Goal: Information Seeking & Learning: Learn about a topic

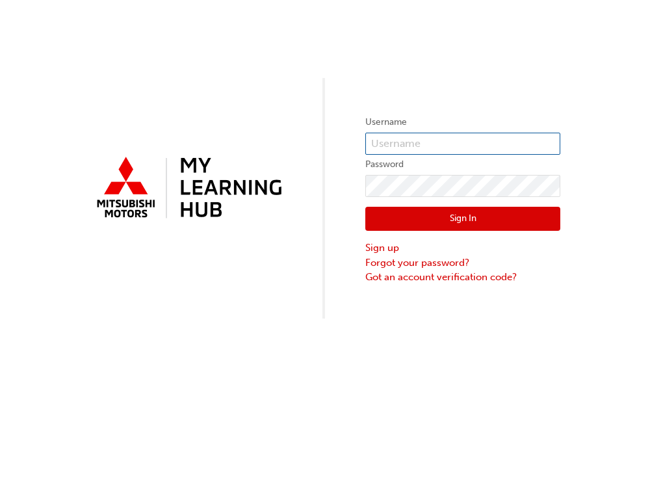
type input "0005000772"
click at [446, 218] on button "Sign In" at bounding box center [462, 219] width 195 height 25
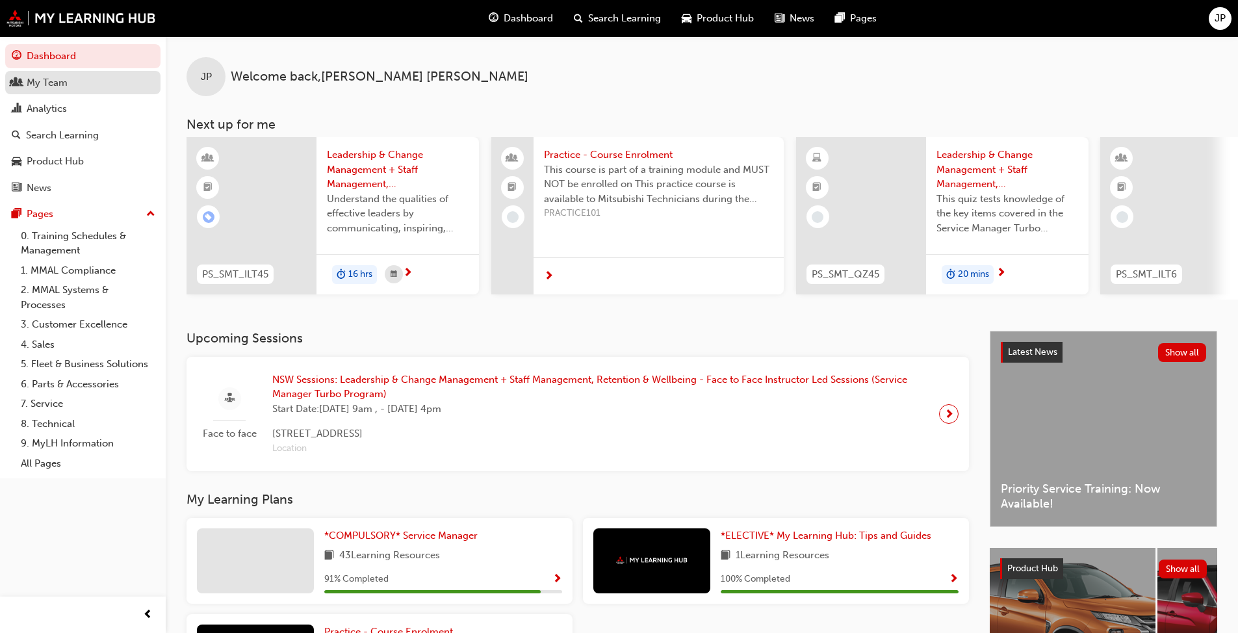
click at [38, 80] on div "My Team" at bounding box center [47, 82] width 41 height 15
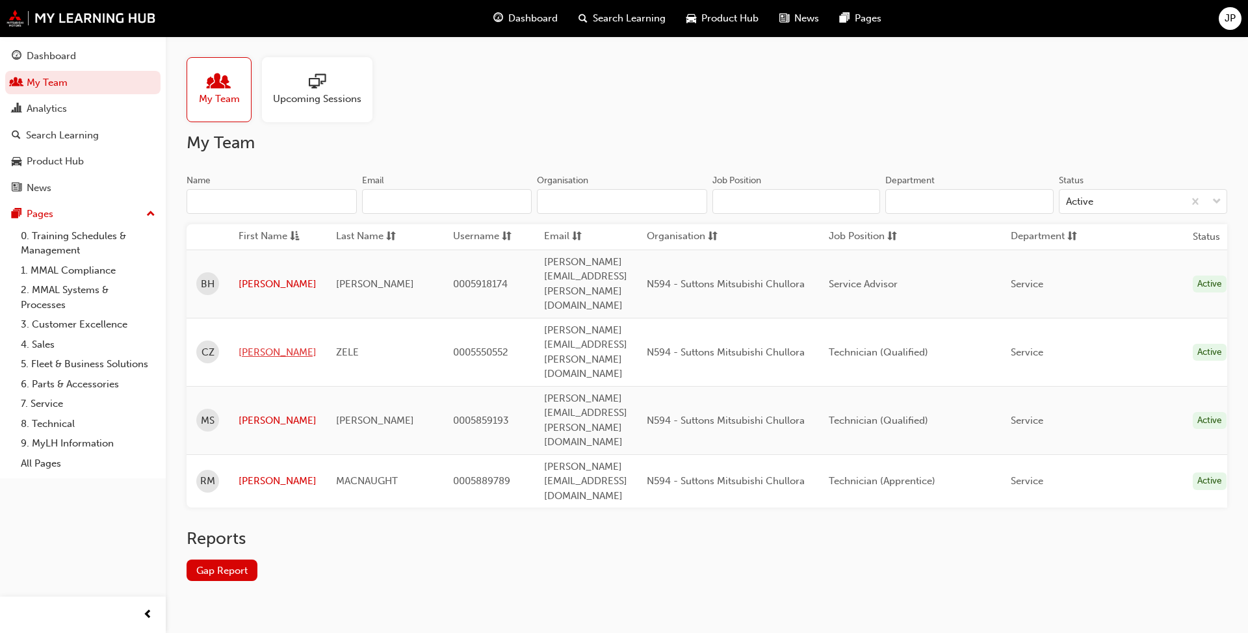
click at [254, 345] on link "[PERSON_NAME]" at bounding box center [278, 352] width 78 height 15
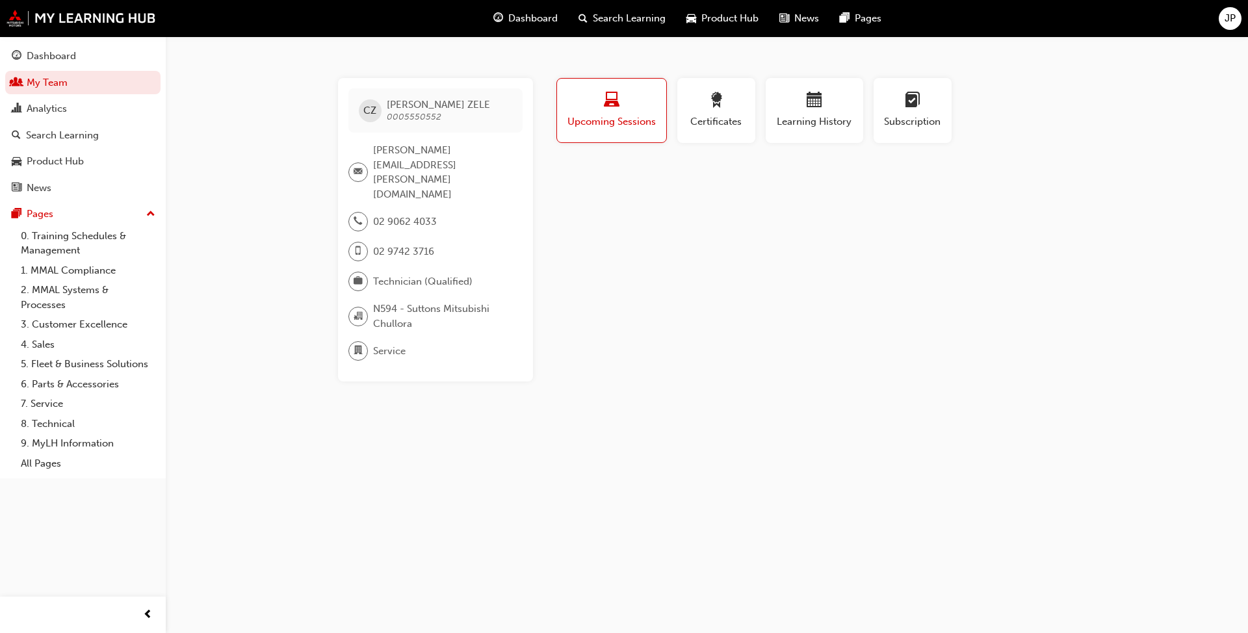
click at [598, 109] on div "button" at bounding box center [612, 102] width 90 height 20
click at [649, 103] on span "award-icon" at bounding box center [716, 101] width 16 height 18
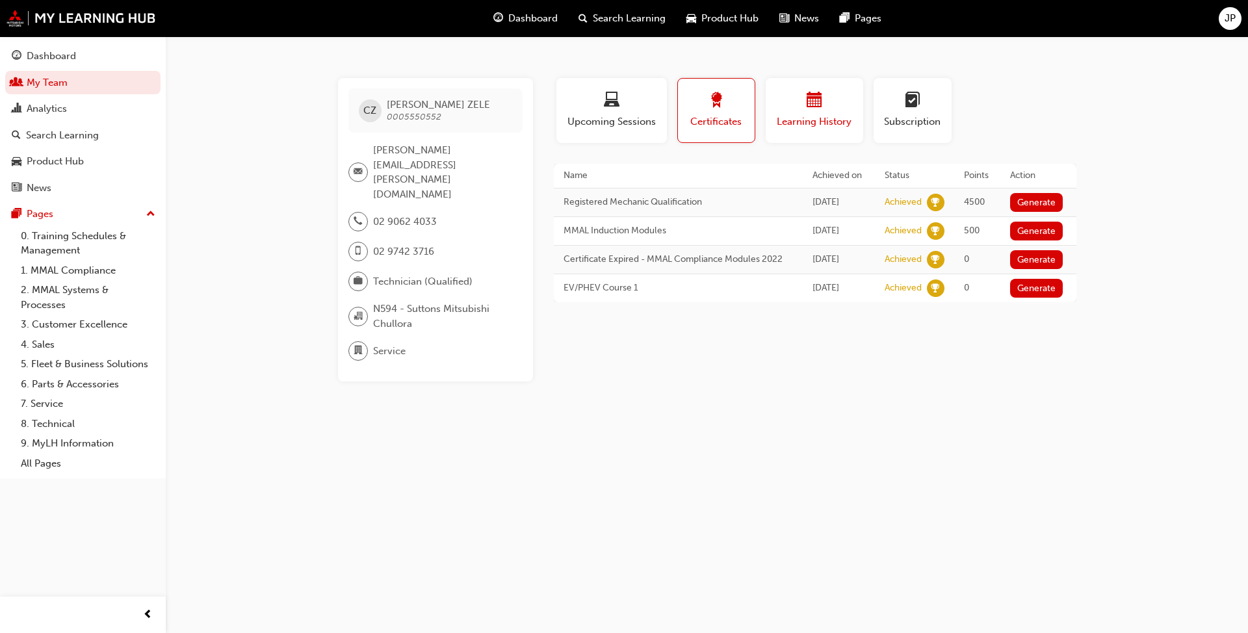
click at [649, 101] on div "button" at bounding box center [814, 102] width 78 height 20
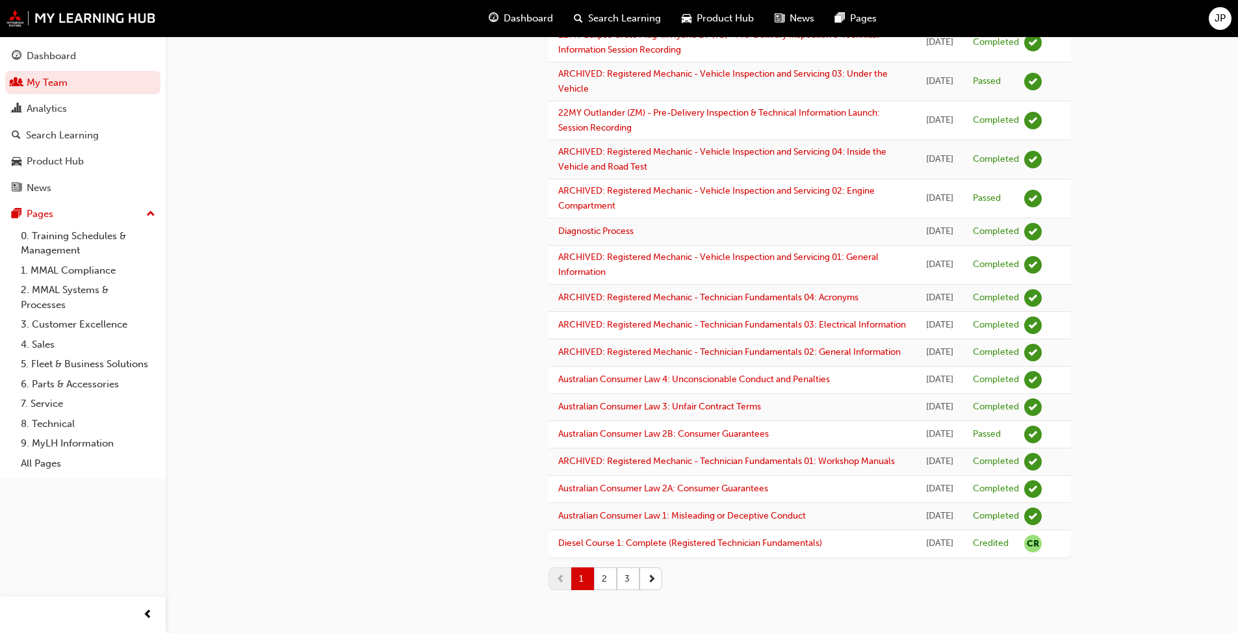
scroll to position [1556, 0]
click at [608, 486] on button "2" at bounding box center [605, 578] width 23 height 23
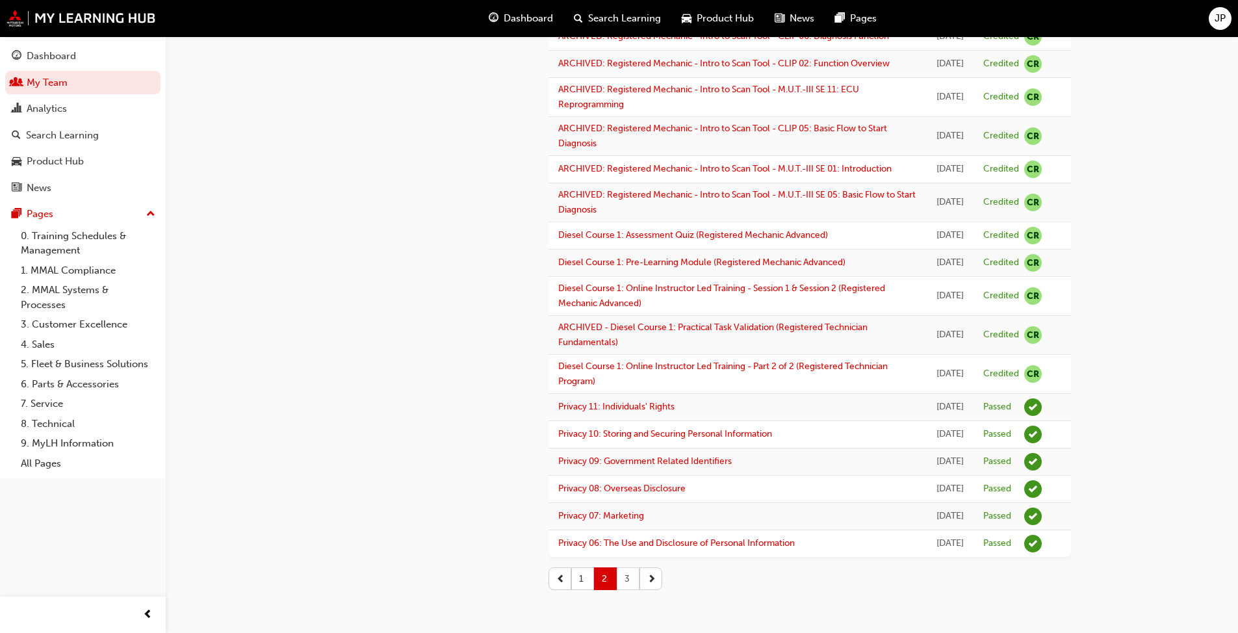
click at [630, 486] on button "3" at bounding box center [628, 578] width 23 height 23
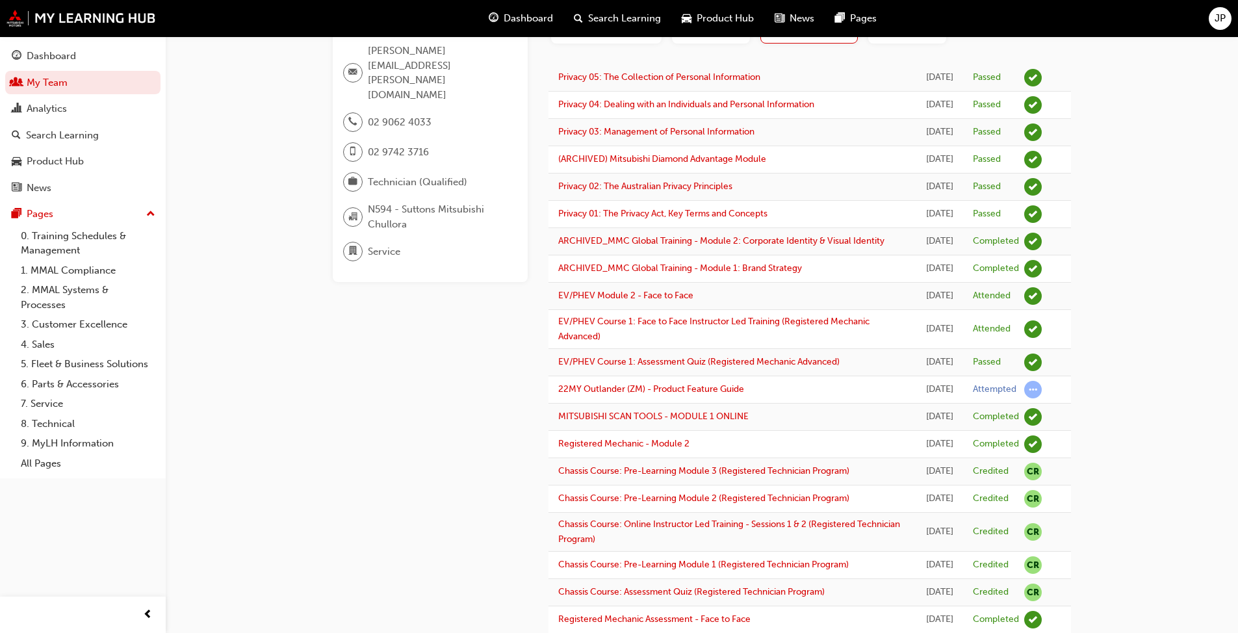
scroll to position [0, 0]
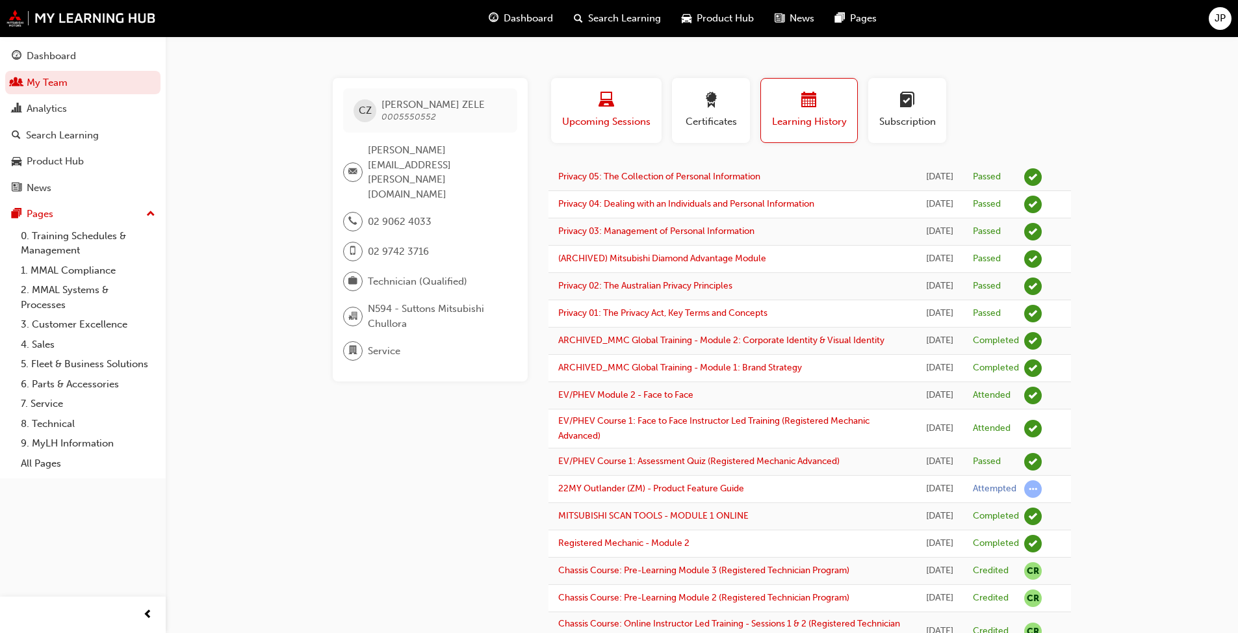
click at [588, 102] on div "button" at bounding box center [606, 102] width 91 height 20
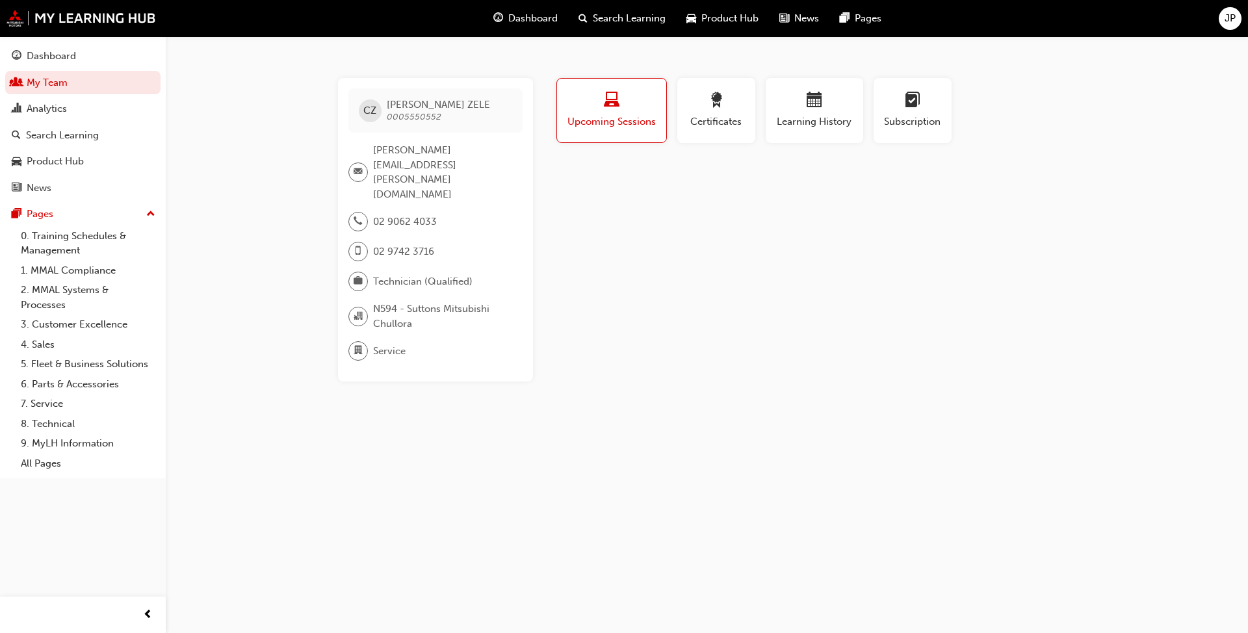
click at [607, 19] on span "Search Learning" at bounding box center [629, 18] width 73 height 15
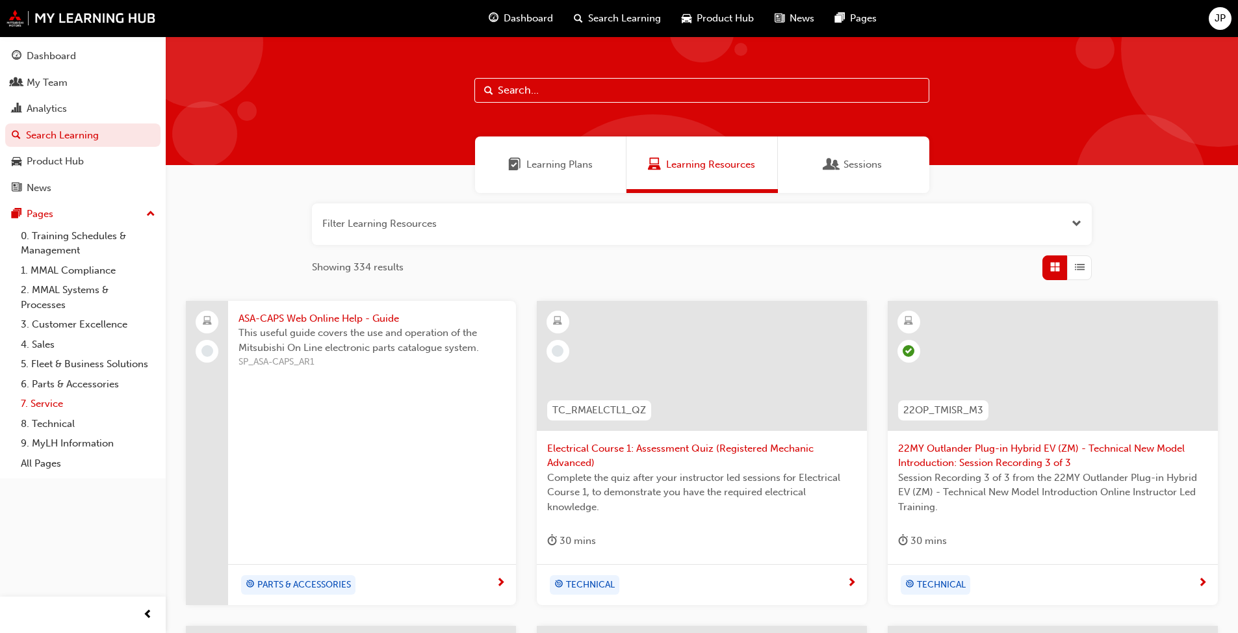
click at [53, 404] on link "7. Service" at bounding box center [88, 404] width 145 height 20
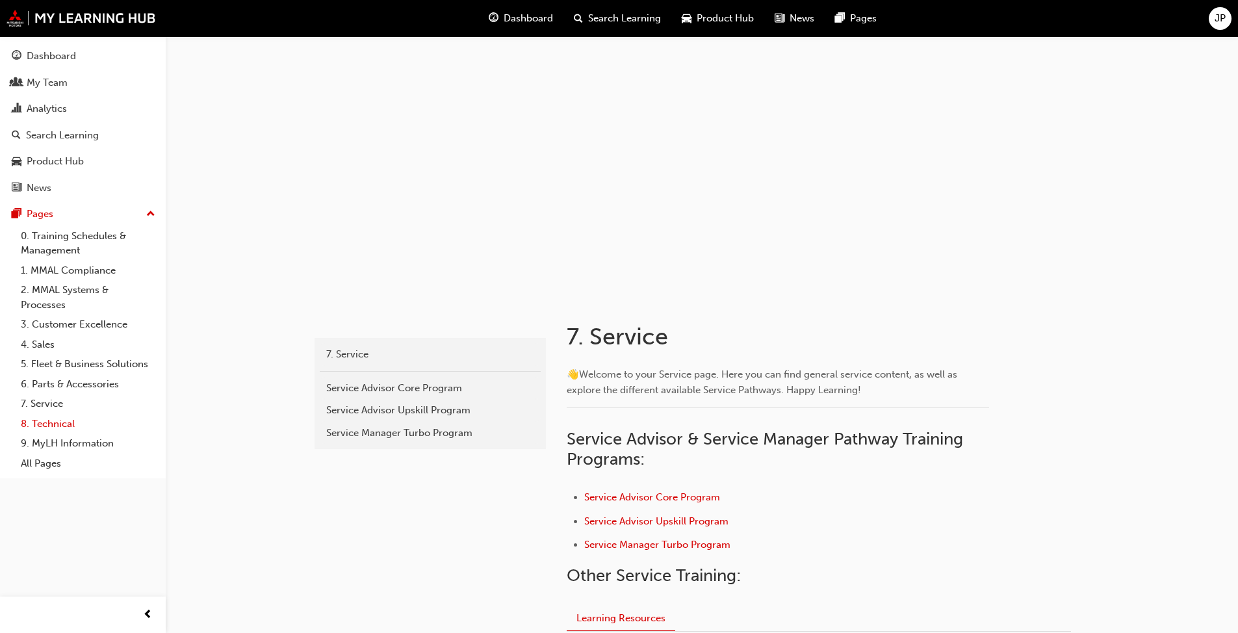
click at [52, 419] on link "8. Technical" at bounding box center [88, 424] width 145 height 20
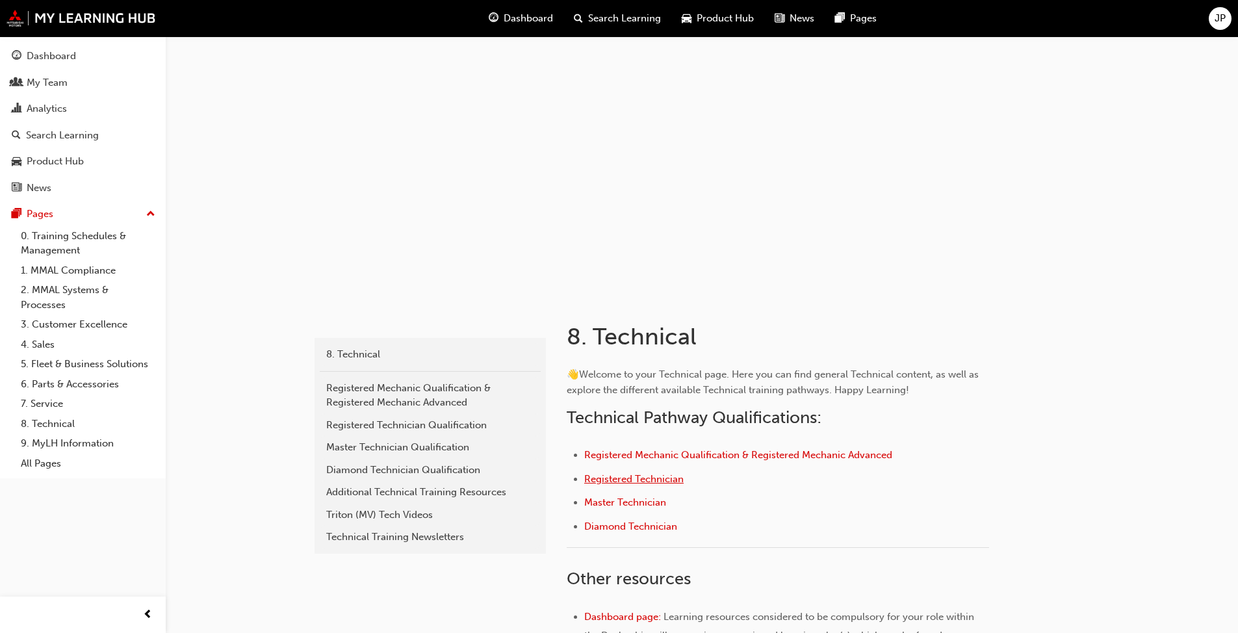
click at [649, 478] on span "Registered Technician" at bounding box center [633, 479] width 99 height 12
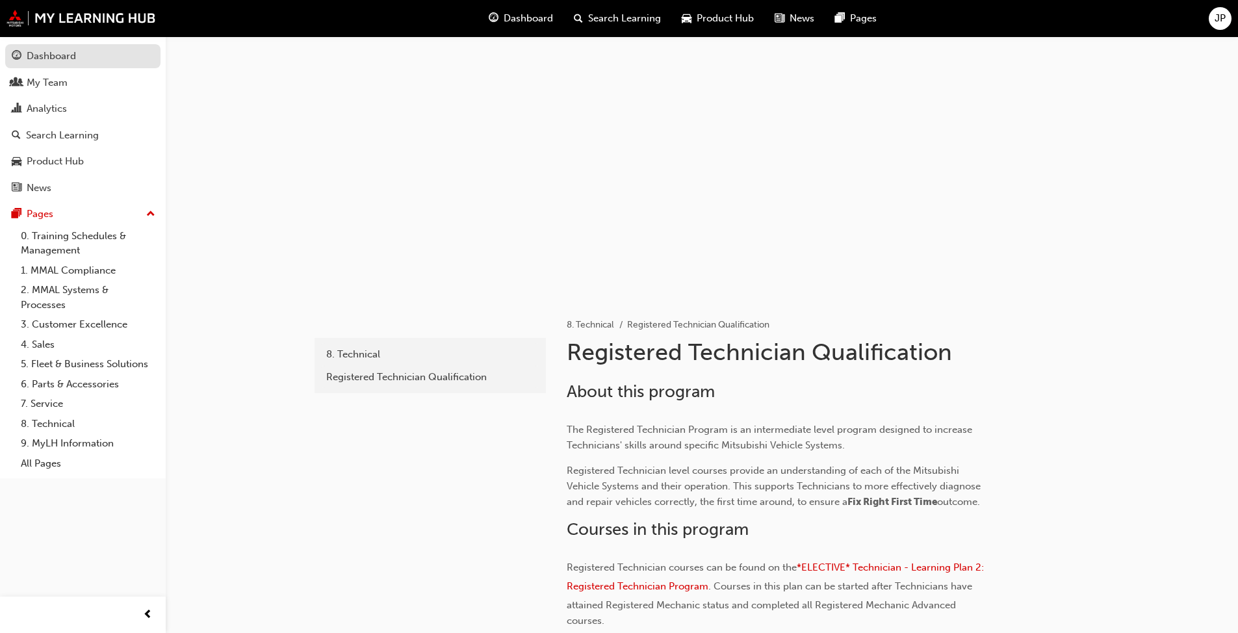
click at [55, 59] on div "Dashboard" at bounding box center [51, 56] width 49 height 15
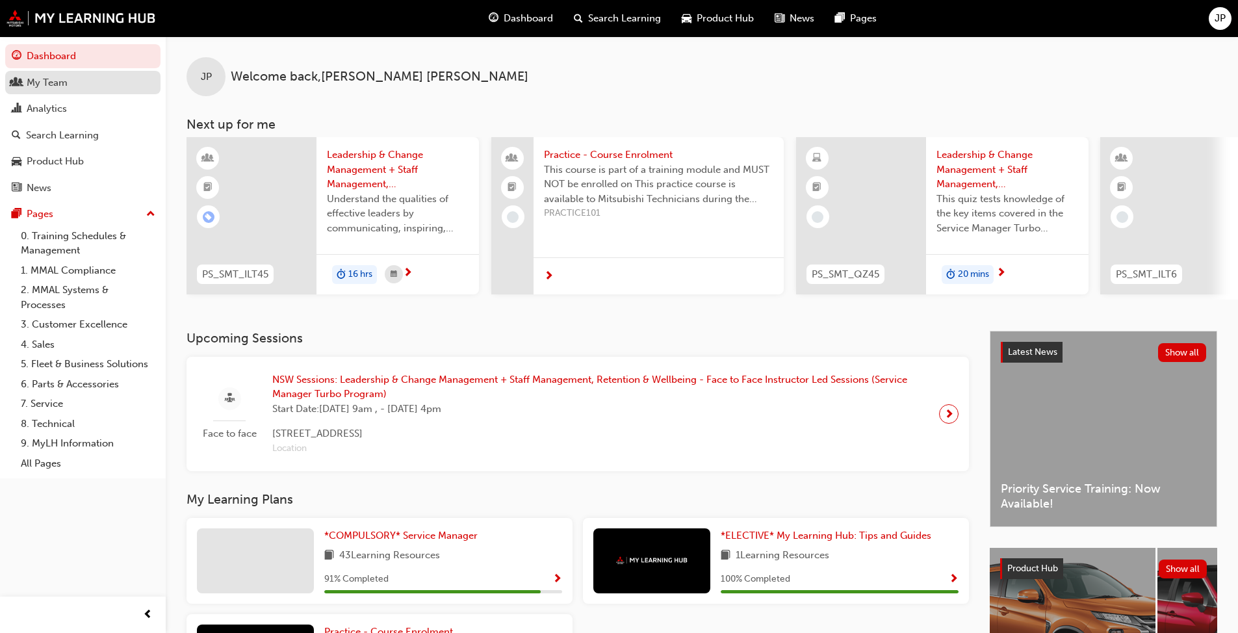
click at [46, 82] on div "My Team" at bounding box center [47, 82] width 41 height 15
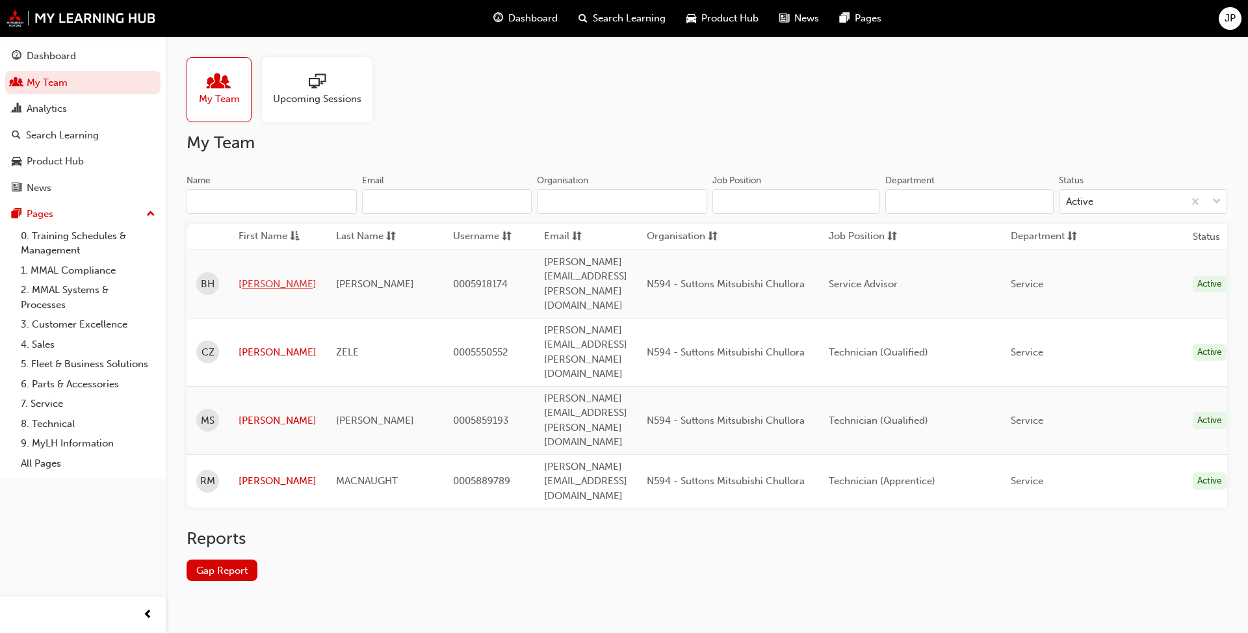
click at [248, 277] on link "[PERSON_NAME]" at bounding box center [278, 284] width 78 height 15
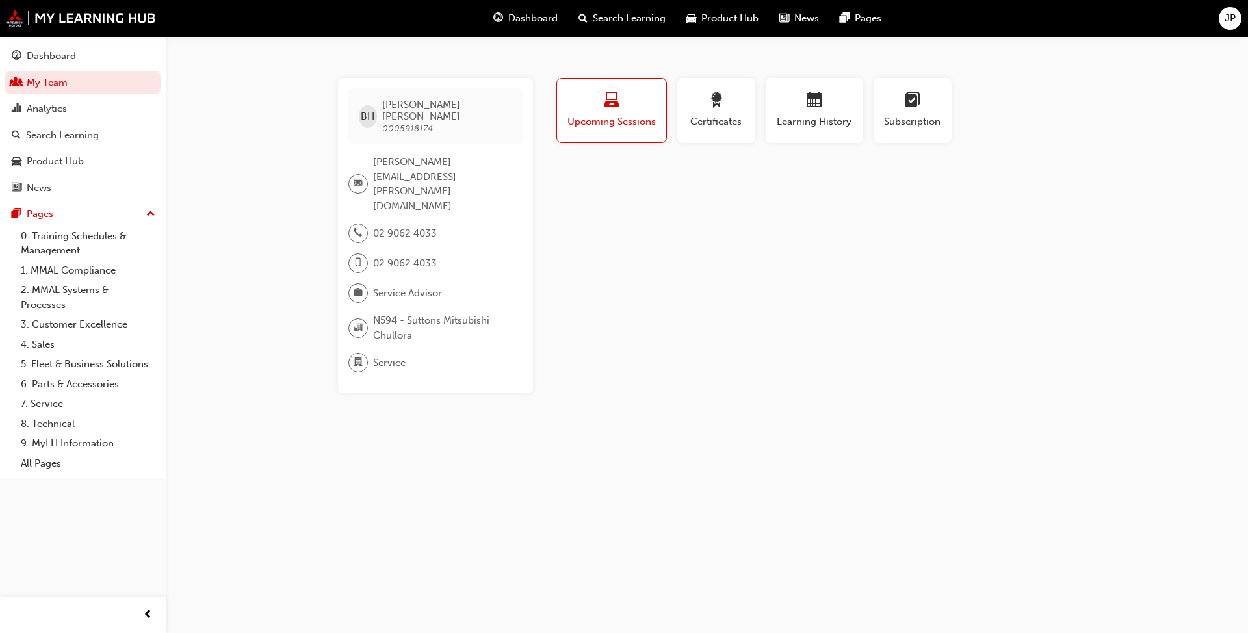
click at [612, 96] on span "laptop-icon" at bounding box center [612, 101] width 16 height 18
click at [712, 103] on span "award-icon" at bounding box center [716, 101] width 16 height 18
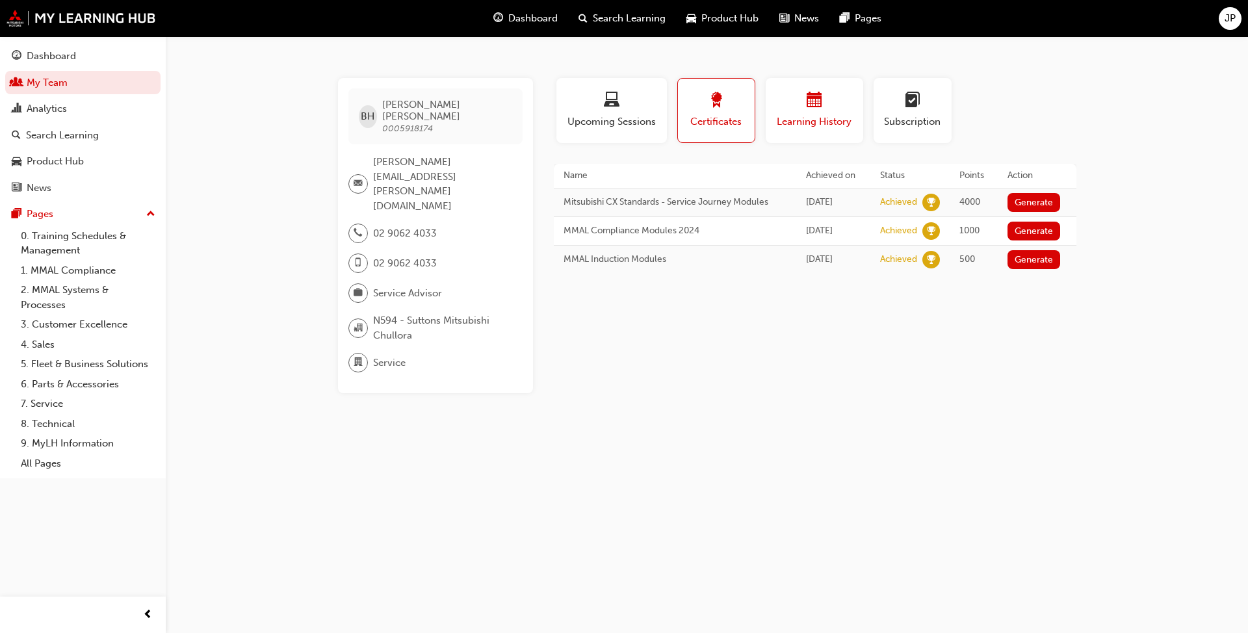
click at [797, 104] on div "button" at bounding box center [814, 102] width 78 height 20
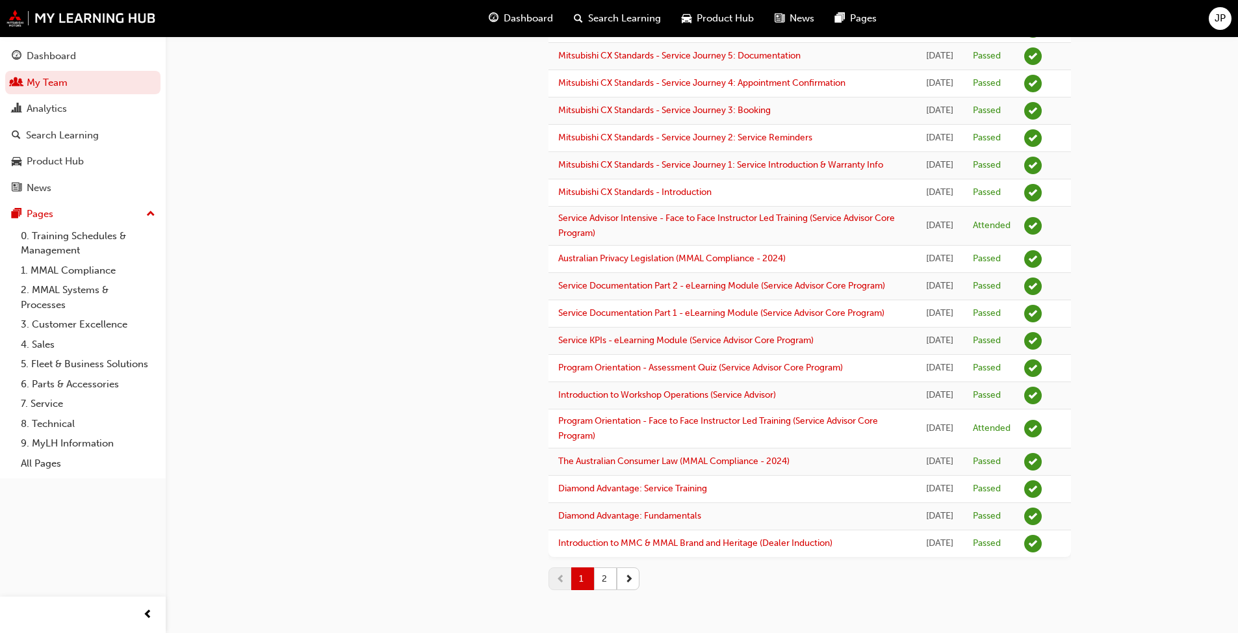
scroll to position [1521, 0]
click at [606, 575] on button "2" at bounding box center [605, 578] width 23 height 23
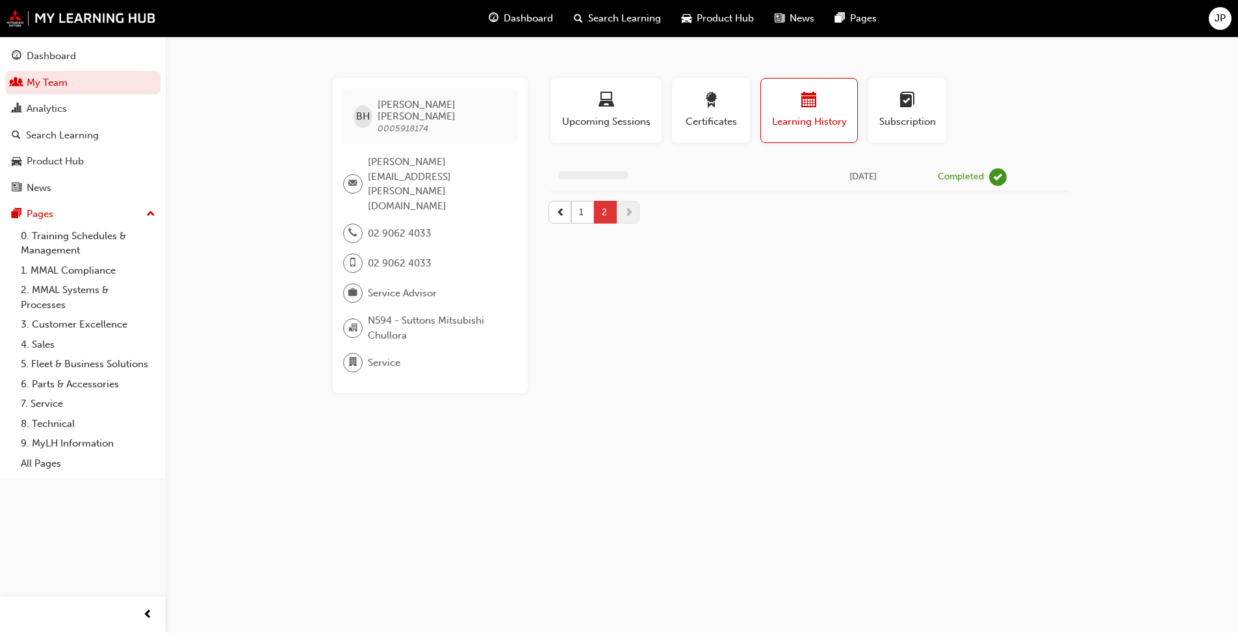
scroll to position [0, 0]
click at [603, 119] on span "Upcoming Sessions" at bounding box center [611, 121] width 91 height 15
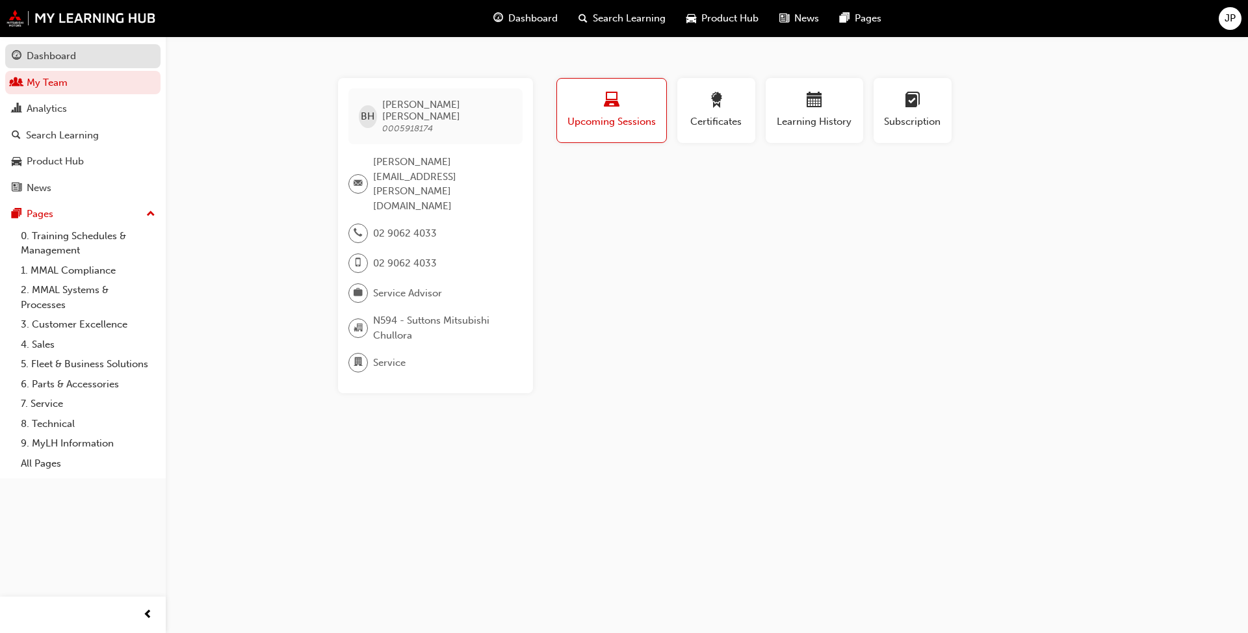
click at [43, 55] on div "Dashboard" at bounding box center [51, 56] width 49 height 15
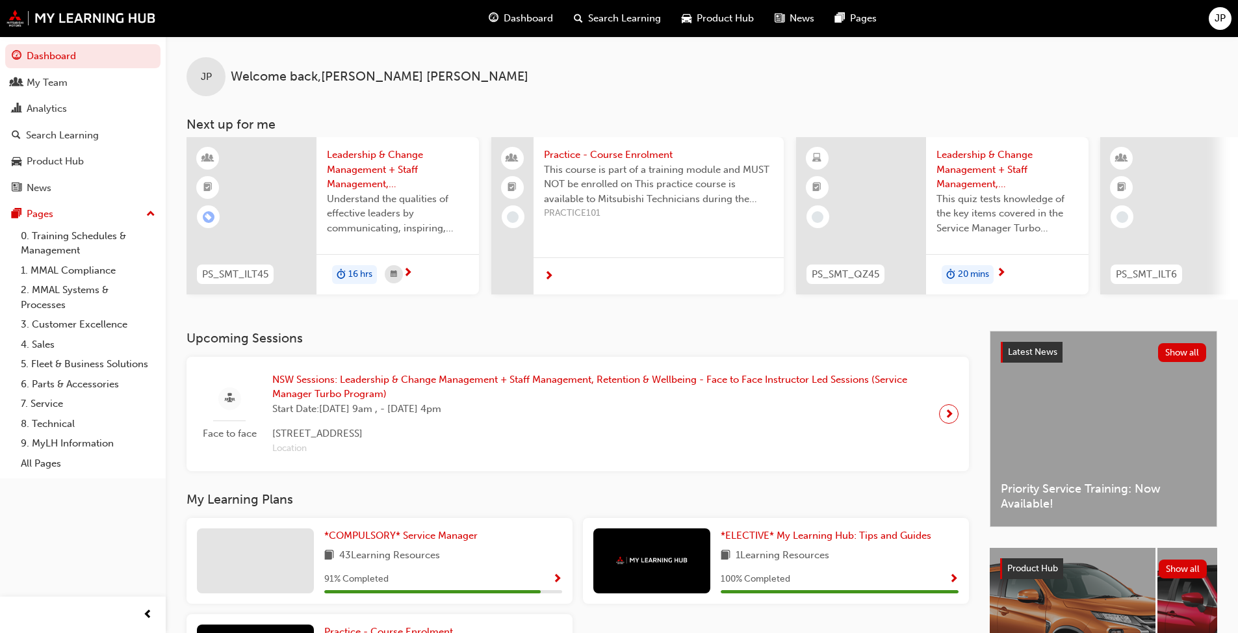
click at [724, 17] on span "Product Hub" at bounding box center [725, 18] width 57 height 15
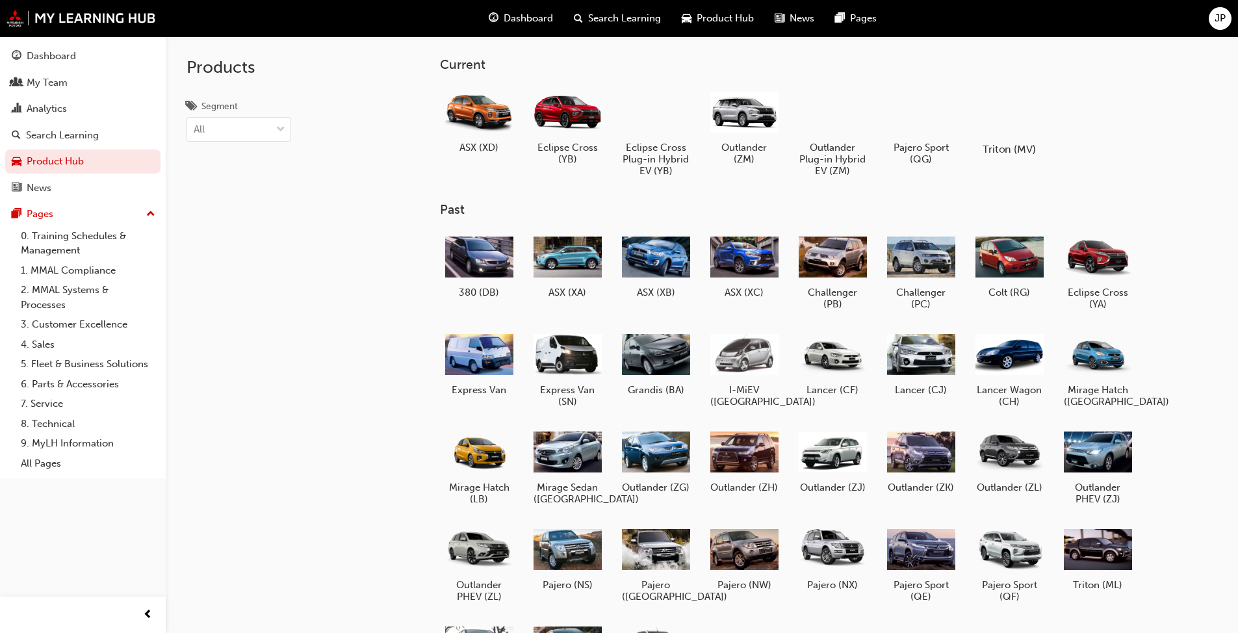
click at [1013, 109] on div at bounding box center [1009, 112] width 72 height 52
